Goal: Task Accomplishment & Management: Manage account settings

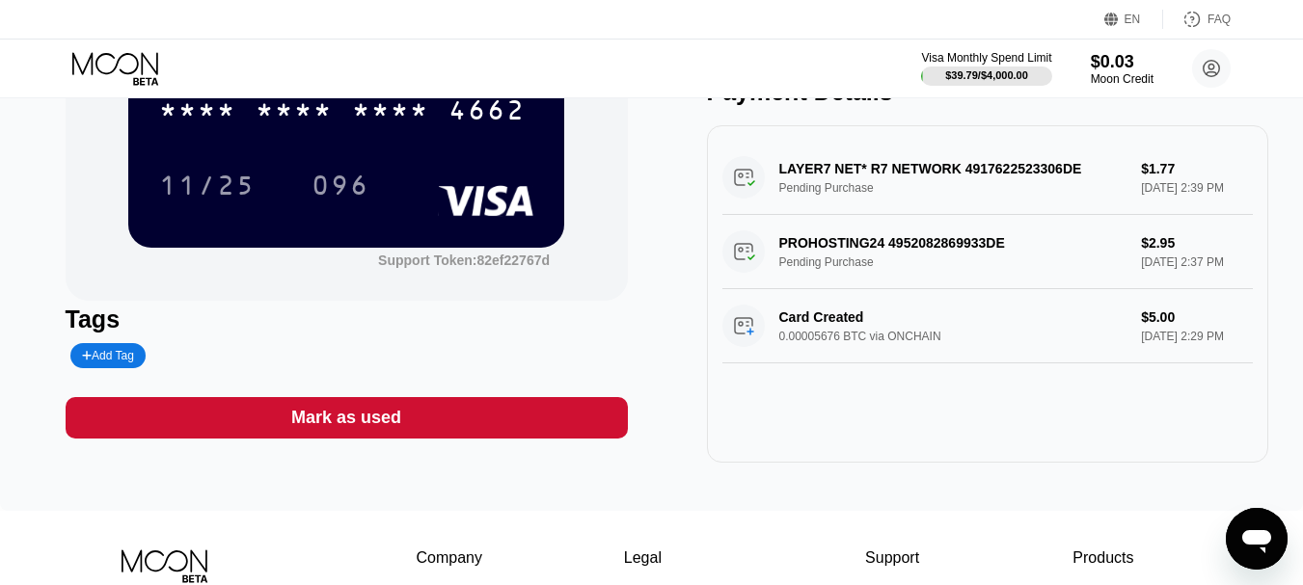
scroll to position [237, 0]
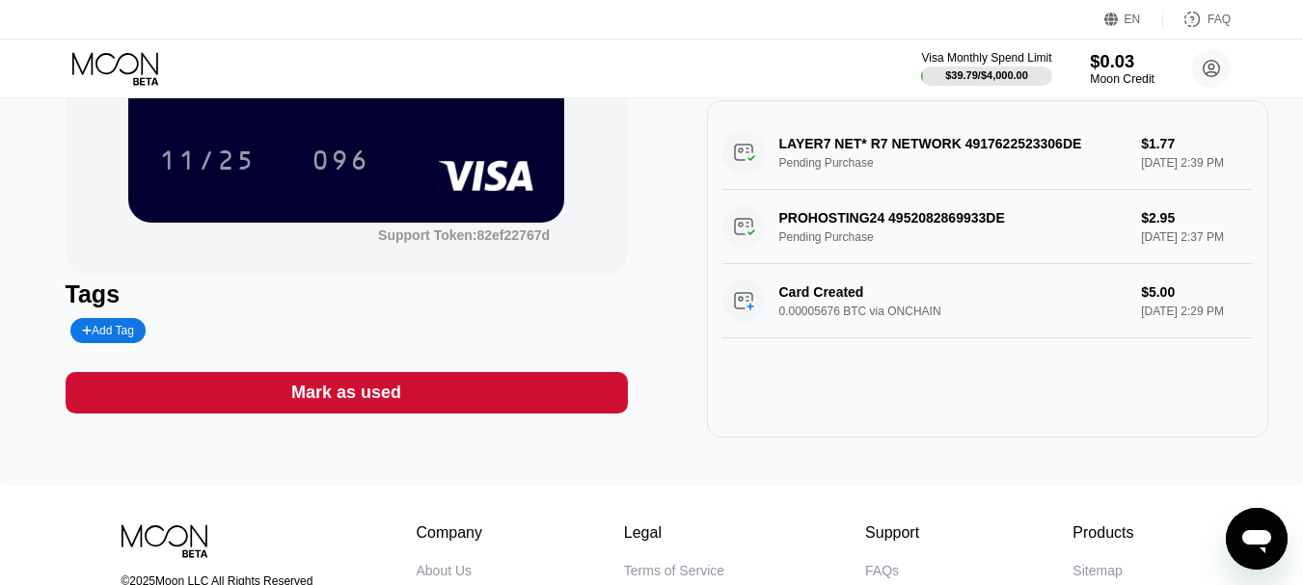
click at [1121, 70] on div "$0.03" at bounding box center [1122, 61] width 65 height 20
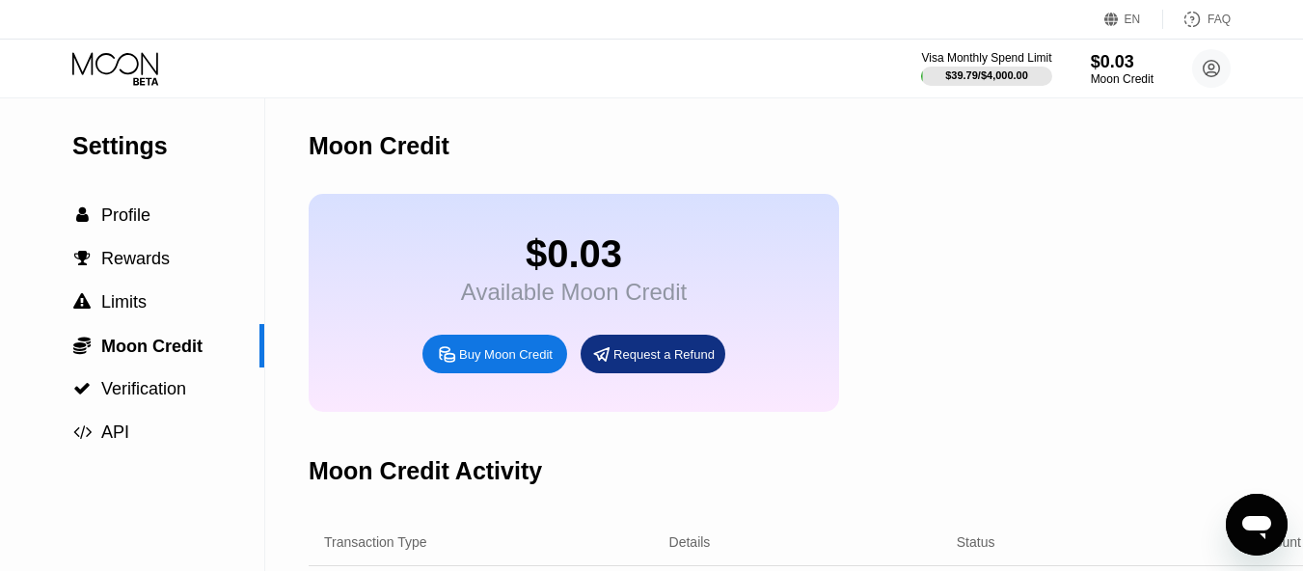
click at [119, 66] on icon at bounding box center [117, 69] width 90 height 34
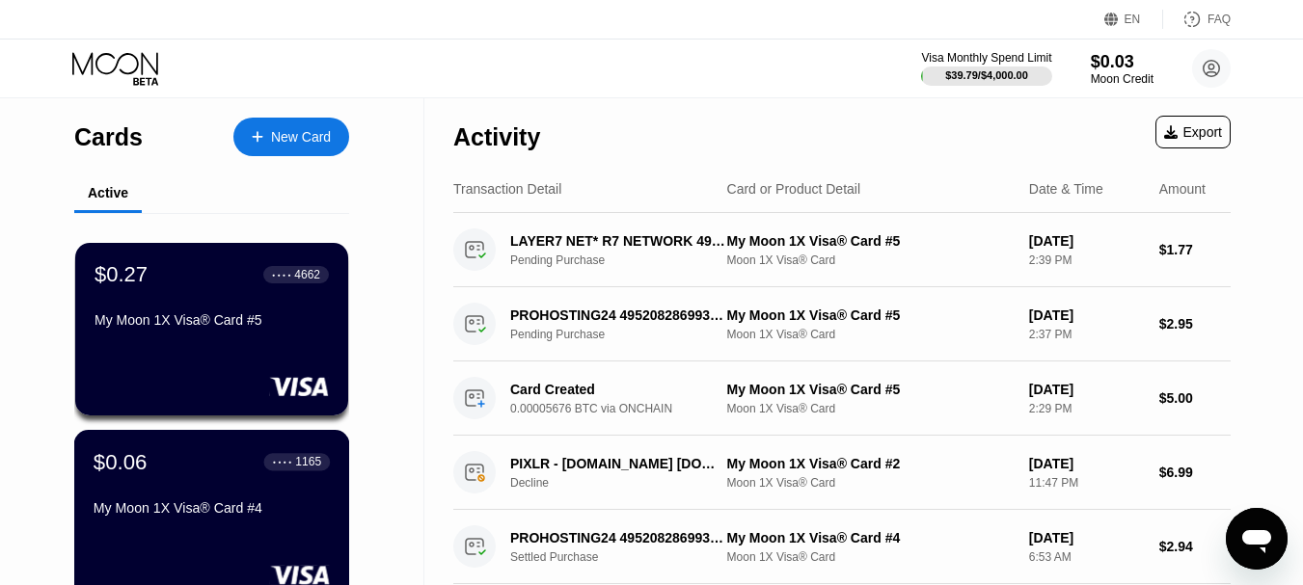
click at [186, 475] on div "$0.06 ● ● ● ● 1165" at bounding box center [212, 461] width 236 height 25
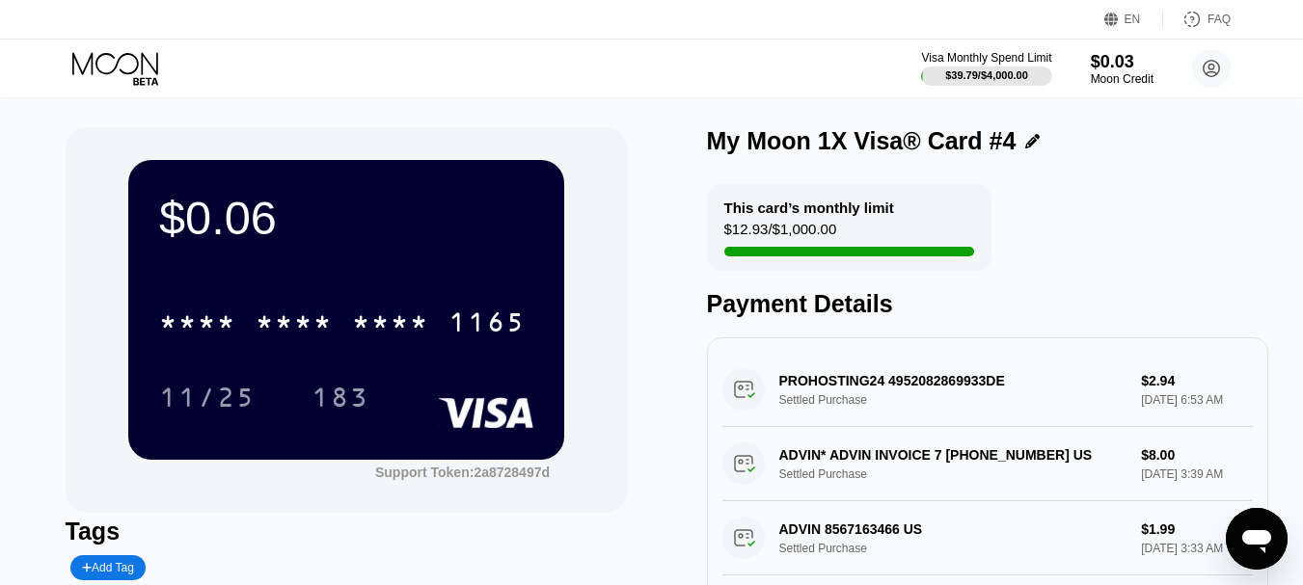
click at [130, 67] on icon at bounding box center [117, 69] width 90 height 34
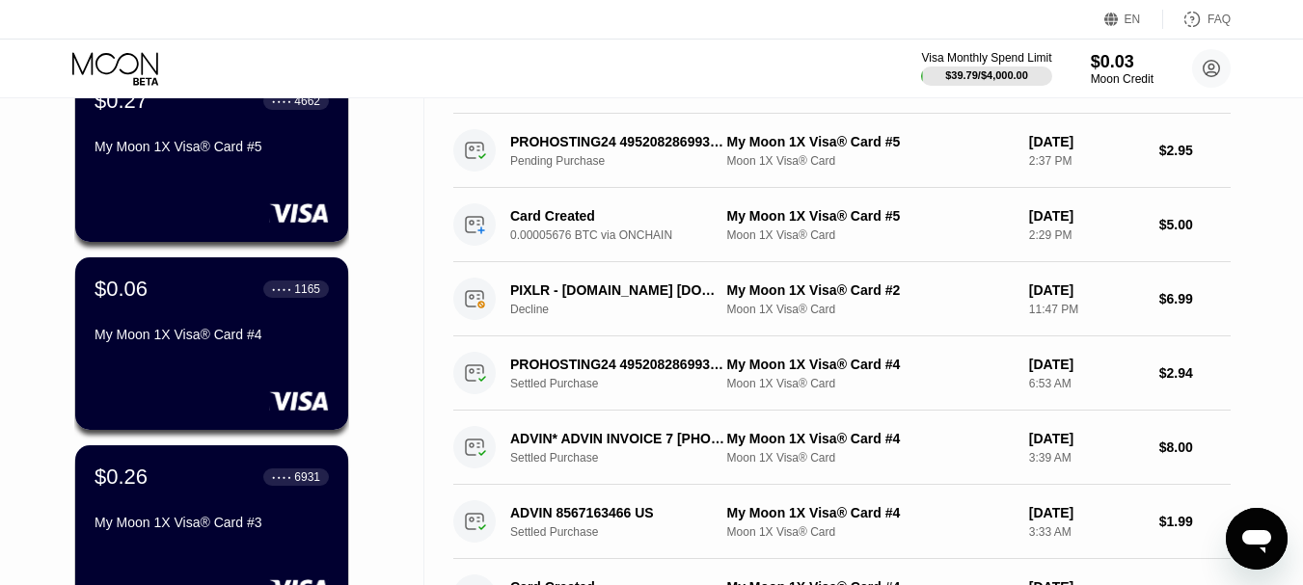
scroll to position [198, 0]
